Goal: Entertainment & Leisure: Consume media (video, audio)

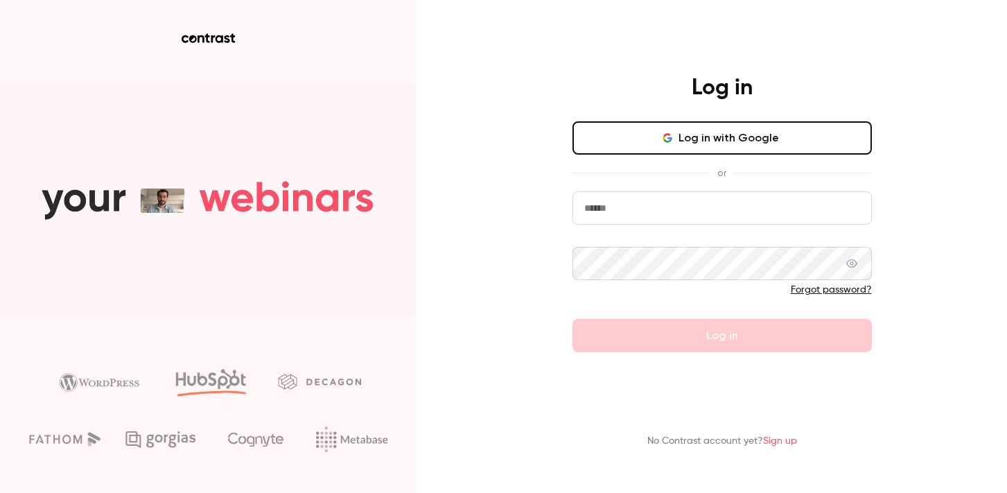
click at [749, 202] on input "email" at bounding box center [722, 207] width 299 height 33
type input "**********"
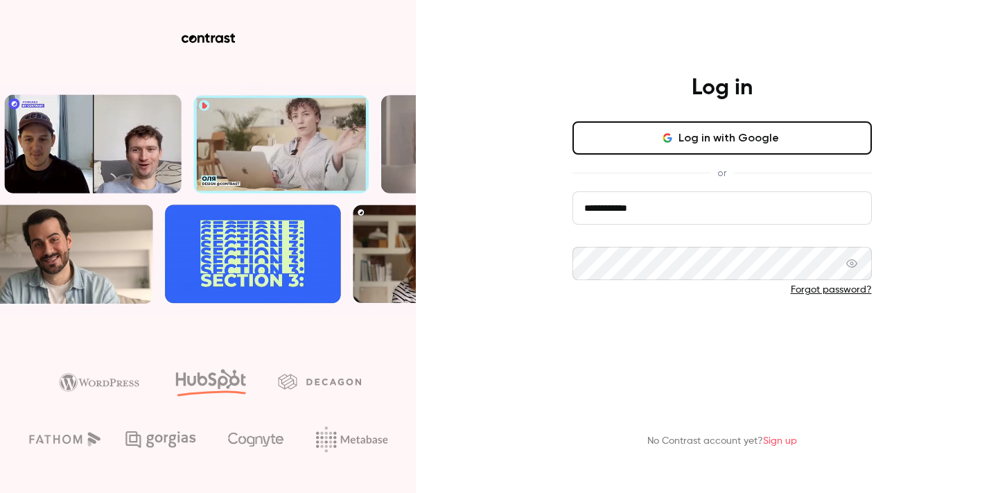
click at [744, 351] on button "Log in" at bounding box center [722, 335] width 299 height 33
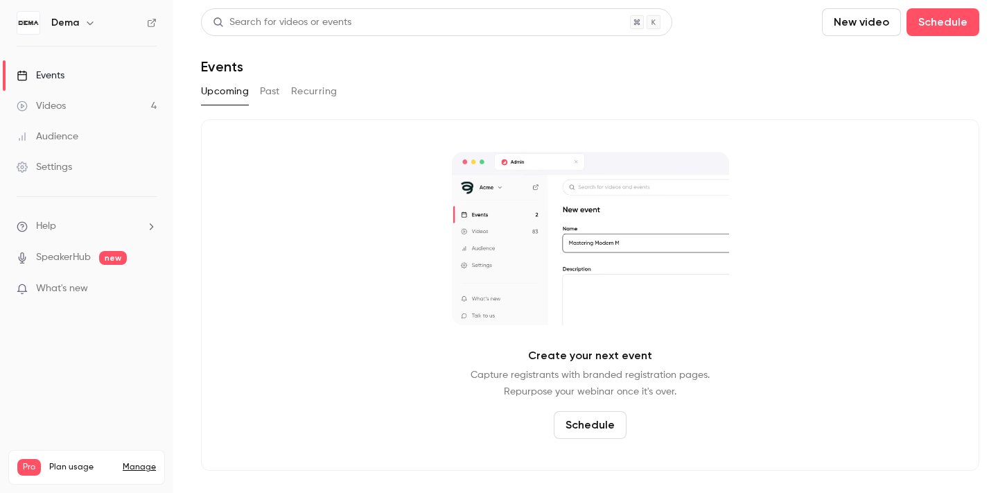
click at [141, 103] on link "Videos 4" at bounding box center [86, 106] width 173 height 30
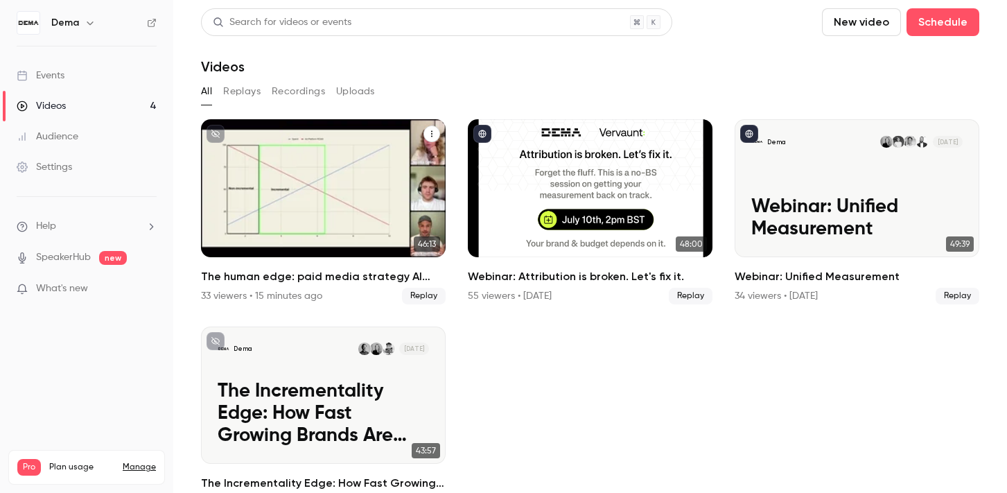
click at [329, 158] on div "The human edge: paid media strategy AI can’t replace" at bounding box center [323, 188] width 245 height 138
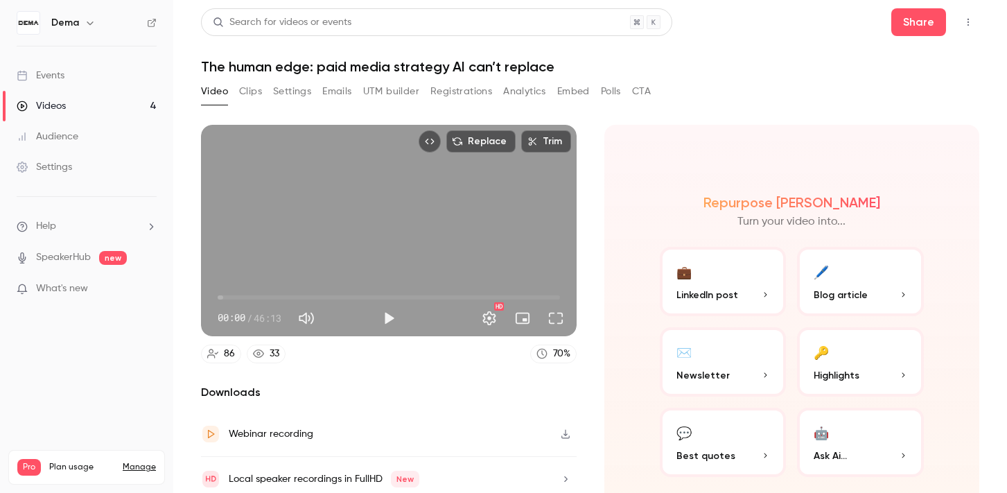
click at [254, 90] on button "Clips" at bounding box center [250, 91] width 23 height 22
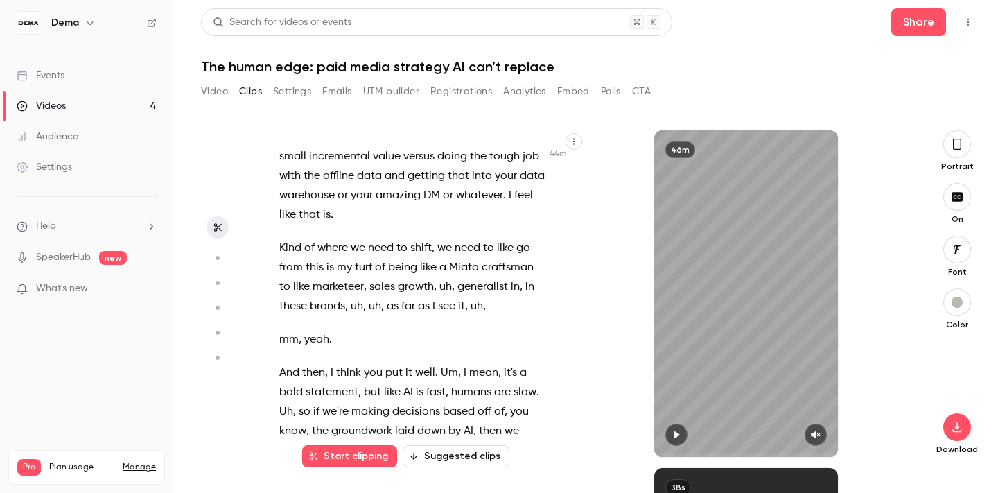
scroll to position [17852, 0]
